Goal: Complete application form: Complete application form

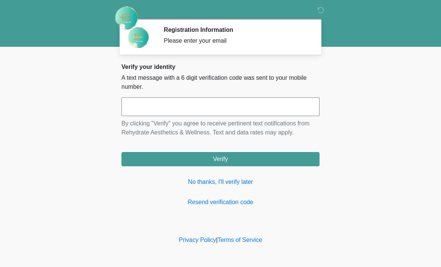
click at [235, 108] on input "text" at bounding box center [221, 106] width 198 height 19
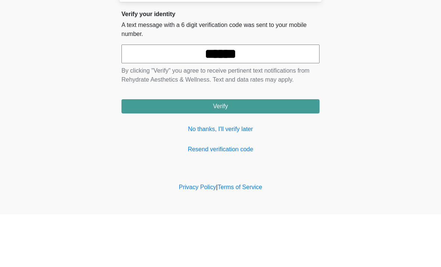
type input "******"
click at [255, 152] on button "Verify" at bounding box center [221, 159] width 198 height 14
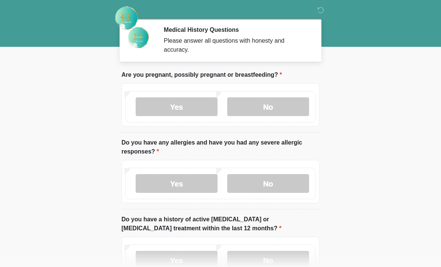
click at [252, 107] on label "No" at bounding box center [268, 106] width 82 height 19
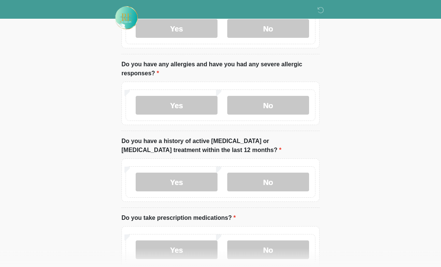
scroll to position [80, 0]
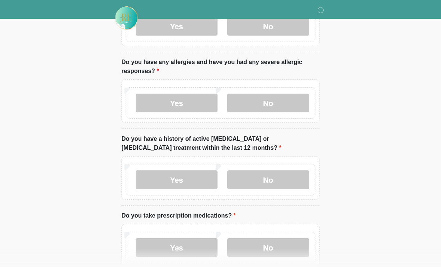
click at [272, 107] on label "No" at bounding box center [268, 103] width 82 height 19
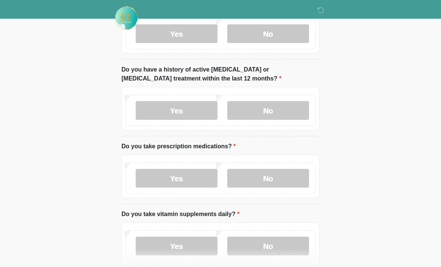
scroll to position [150, 0]
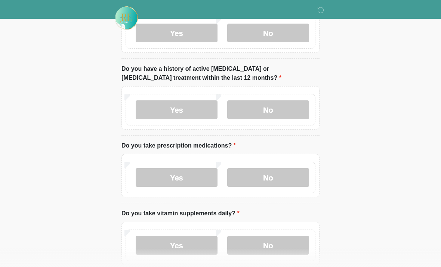
click at [280, 109] on label "No" at bounding box center [268, 109] width 82 height 19
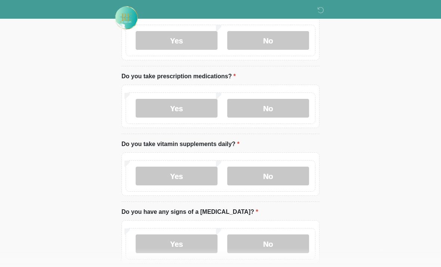
scroll to position [220, 0]
click at [266, 105] on label "No" at bounding box center [268, 107] width 82 height 19
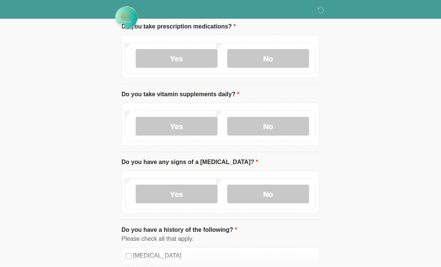
scroll to position [291, 0]
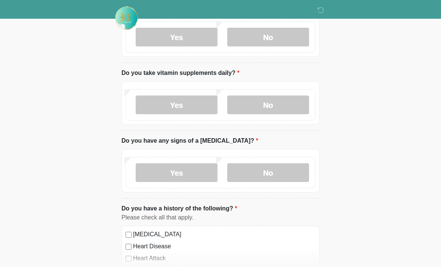
click at [273, 103] on label "No" at bounding box center [268, 104] width 82 height 19
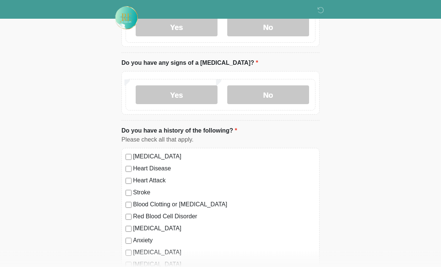
scroll to position [369, 0]
click at [275, 94] on label "No" at bounding box center [268, 94] width 82 height 19
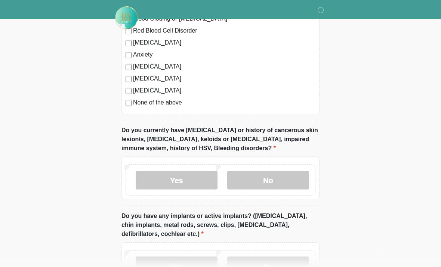
scroll to position [554, 0]
click at [273, 175] on label "No" at bounding box center [268, 180] width 82 height 19
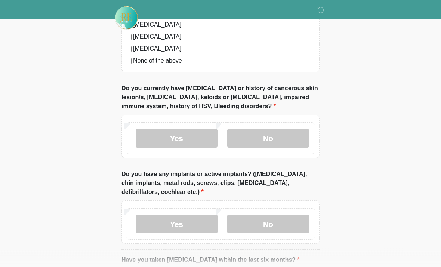
scroll to position [681, 0]
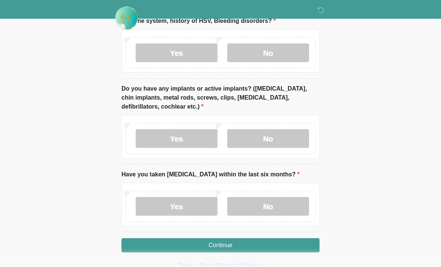
click at [264, 134] on label "No" at bounding box center [268, 138] width 82 height 19
click at [262, 213] on label "No" at bounding box center [268, 206] width 82 height 19
click at [266, 240] on button "Continue" at bounding box center [221, 245] width 198 height 14
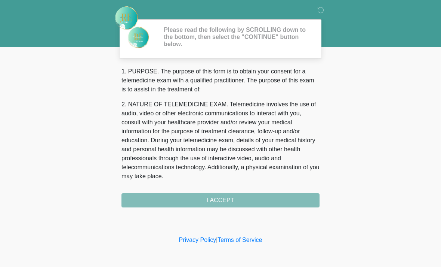
scroll to position [0, 0]
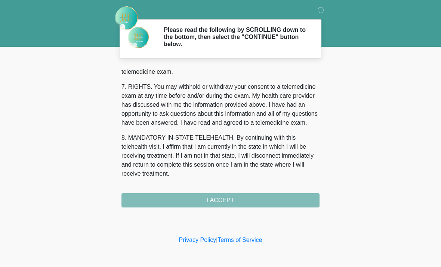
click at [243, 198] on div "1. PURPOSE. The purpose of this form is to obtain your consent for a telemedici…" at bounding box center [221, 137] width 198 height 140
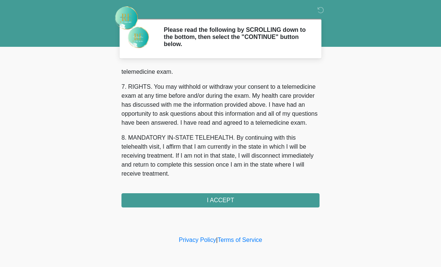
click at [237, 200] on button "I ACCEPT" at bounding box center [221, 200] width 198 height 14
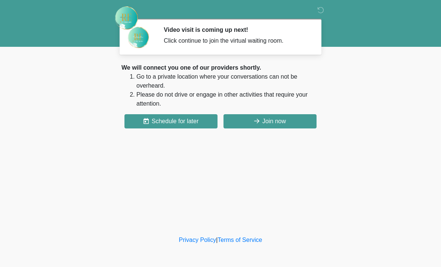
click at [286, 124] on button "Join now" at bounding box center [270, 121] width 93 height 14
